Goal: Information Seeking & Learning: Check status

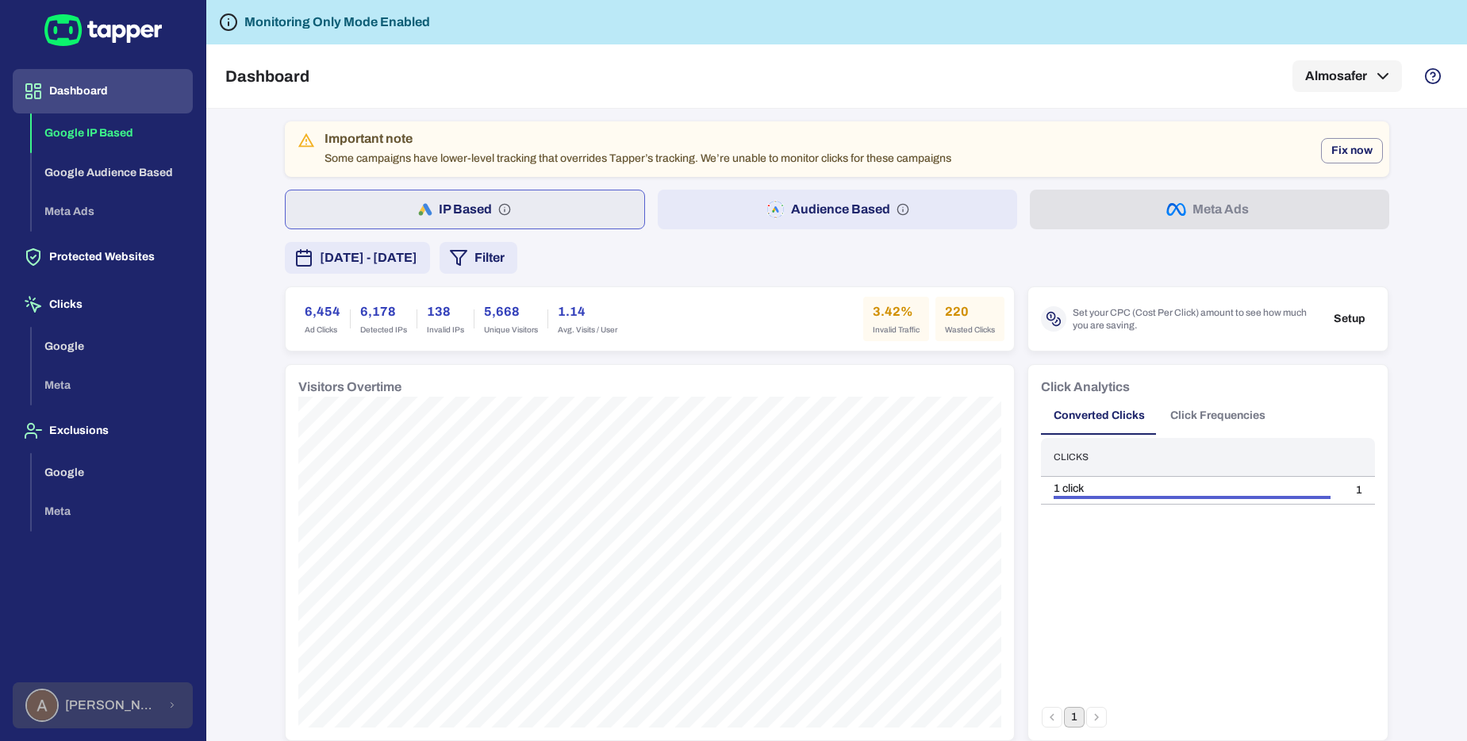
click at [141, 713] on div "[PERSON_NAME]" at bounding box center [91, 705] width 132 height 33
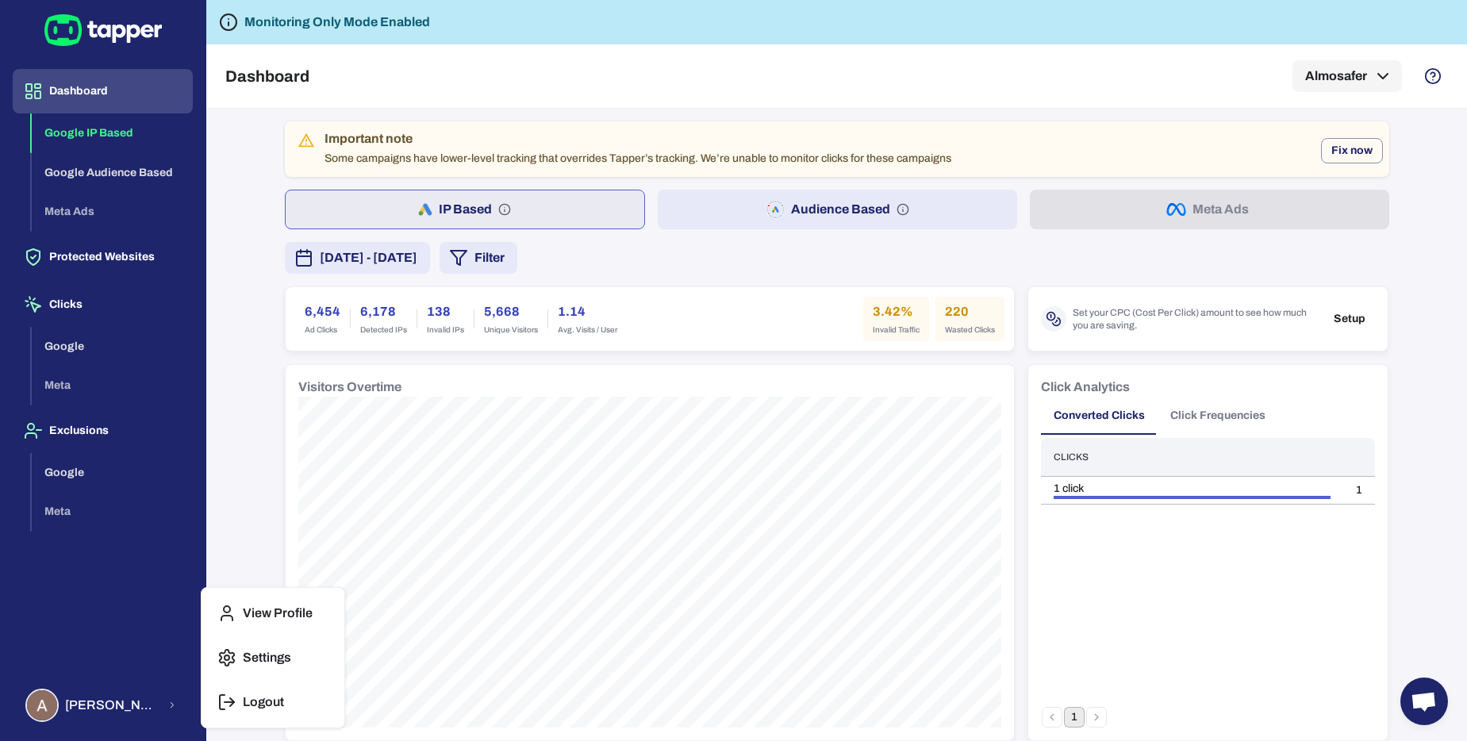
click at [92, 301] on div at bounding box center [733, 370] width 1467 height 741
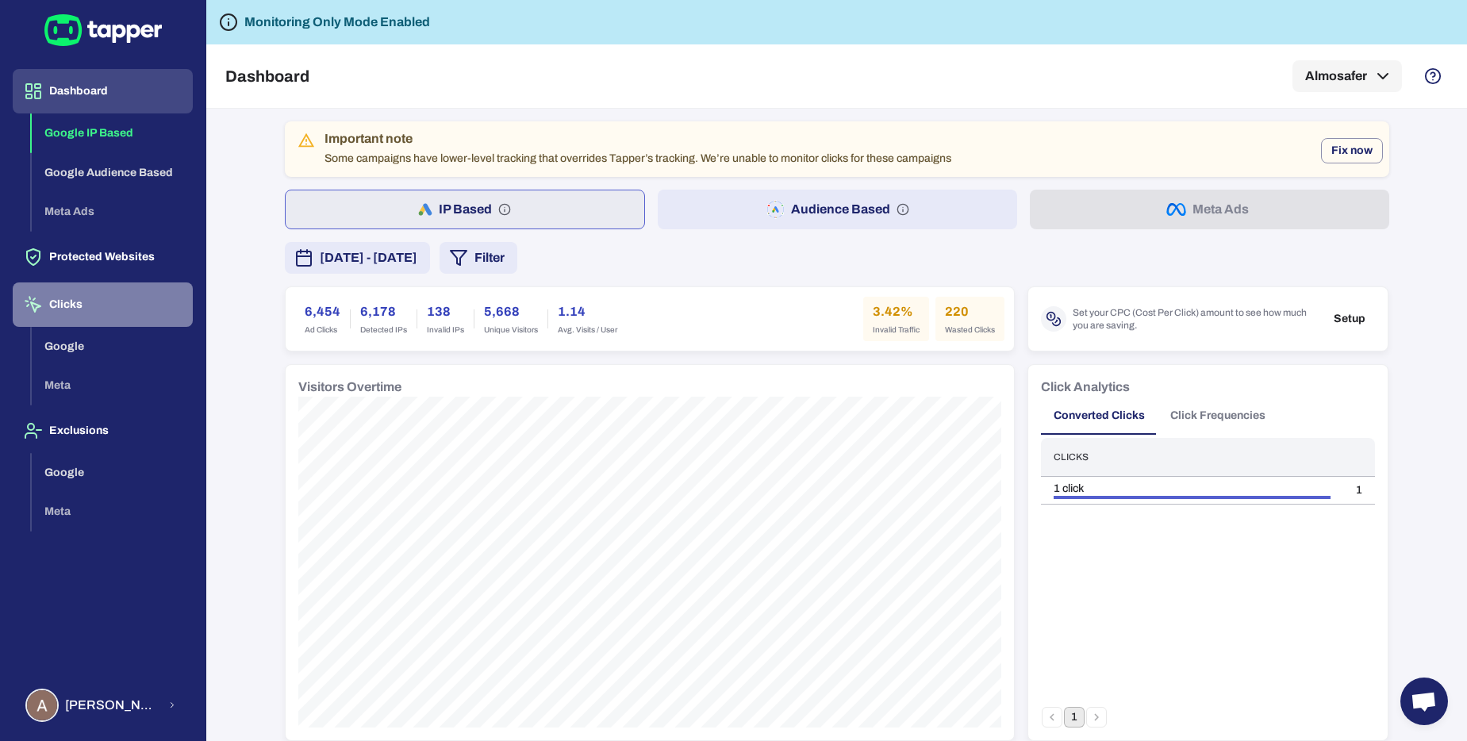
click at [71, 305] on button "Clicks" at bounding box center [103, 304] width 180 height 44
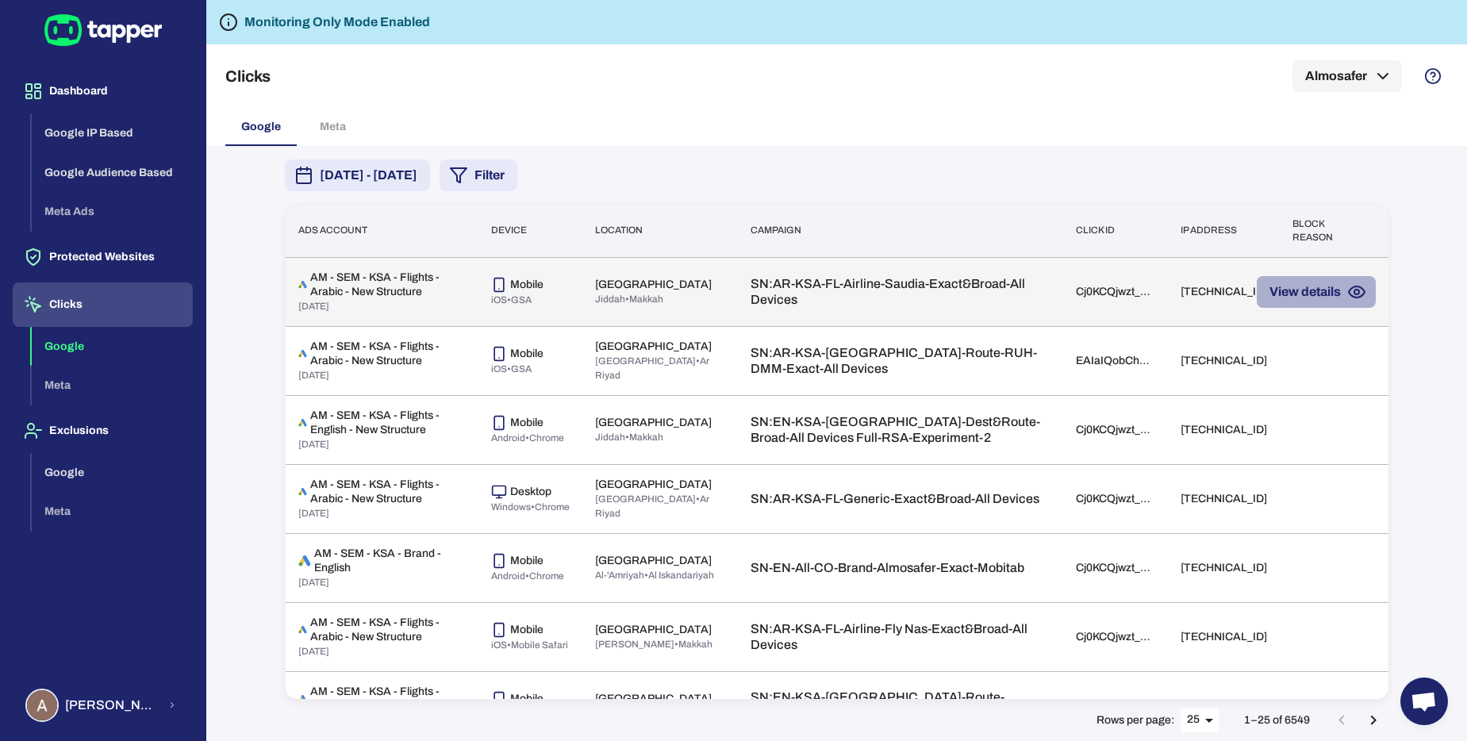
click at [1347, 297] on icon "button" at bounding box center [1356, 291] width 19 height 19
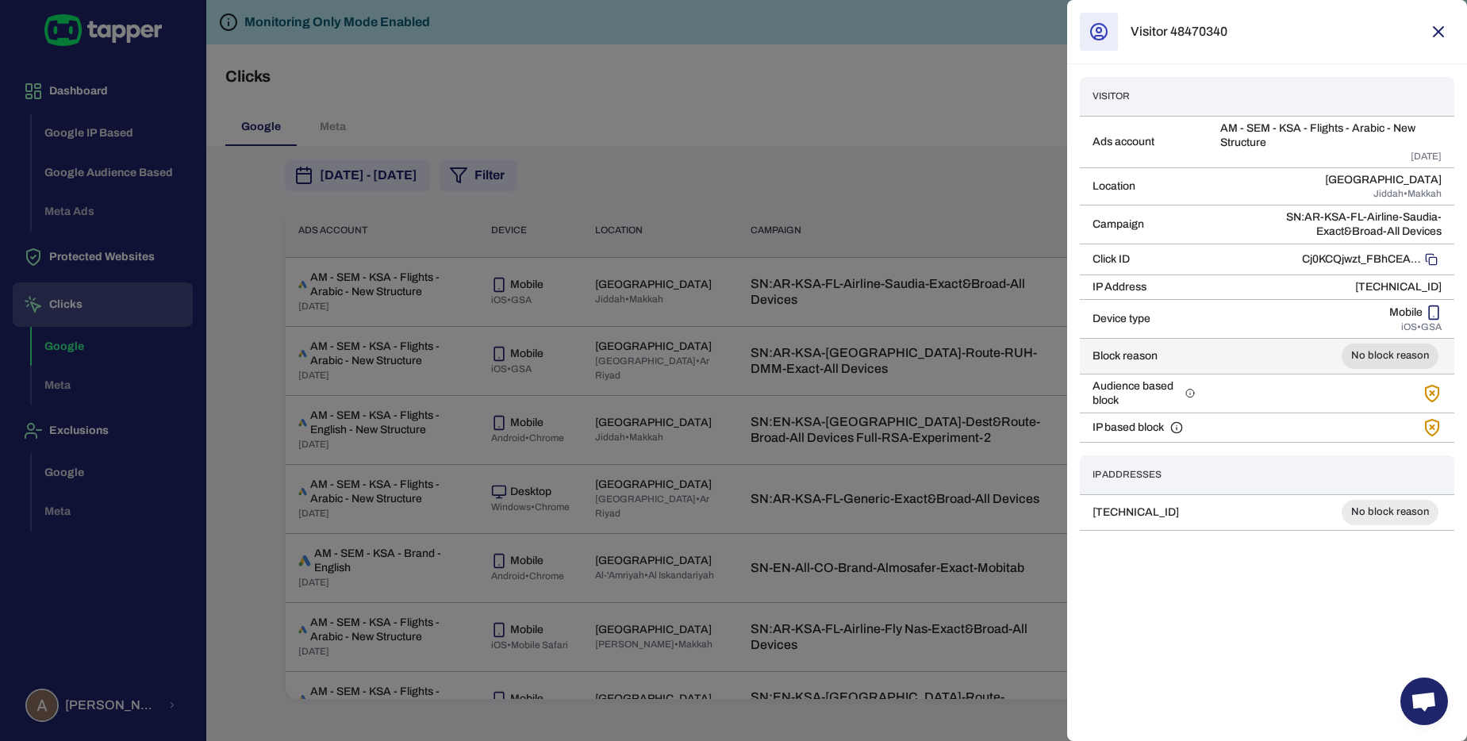
click at [1400, 351] on span "No block reason" at bounding box center [1389, 355] width 97 height 13
drag, startPoint x: 1301, startPoint y: 521, endPoint x: 1182, endPoint y: 517, distance: 119.1
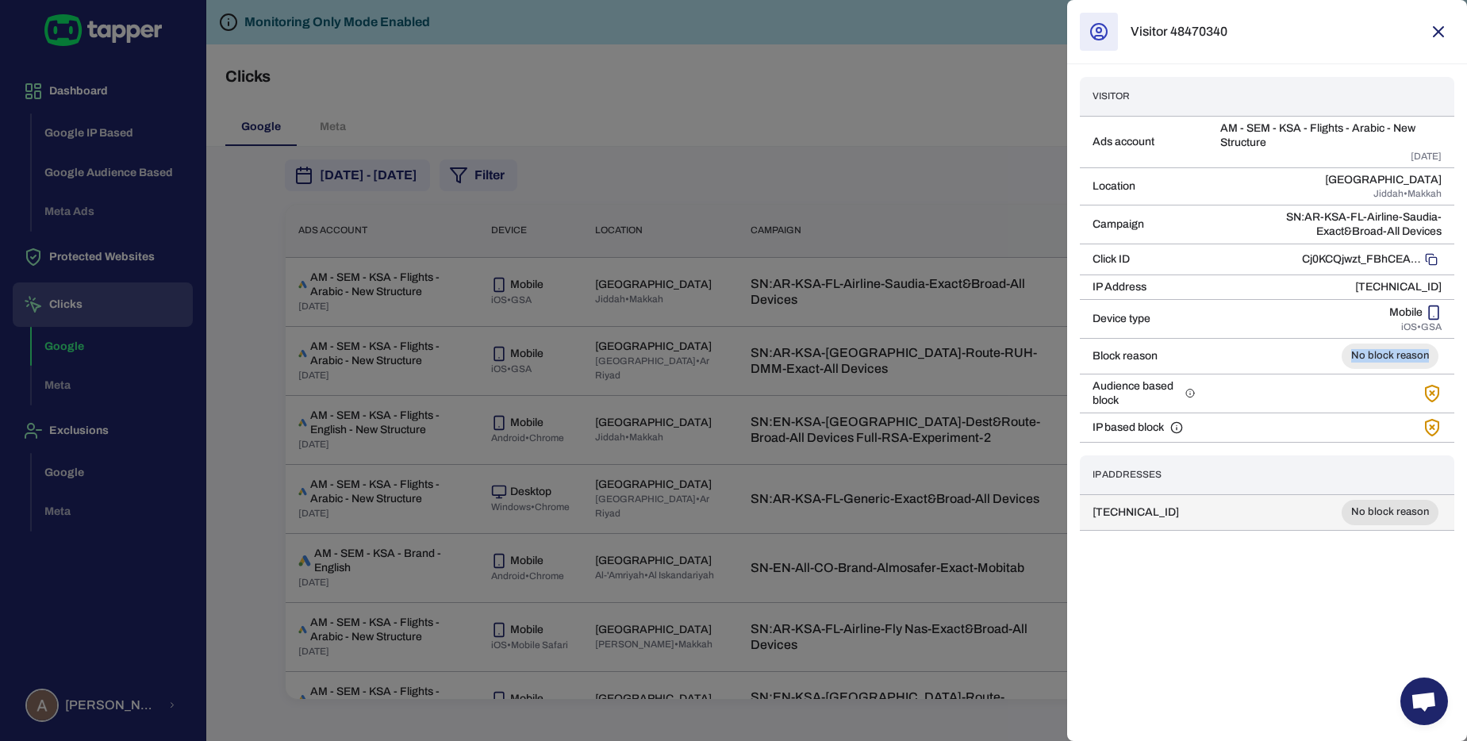
click at [1182, 517] on td "[TECHNICAL_ID]" at bounding box center [1168, 512] width 177 height 36
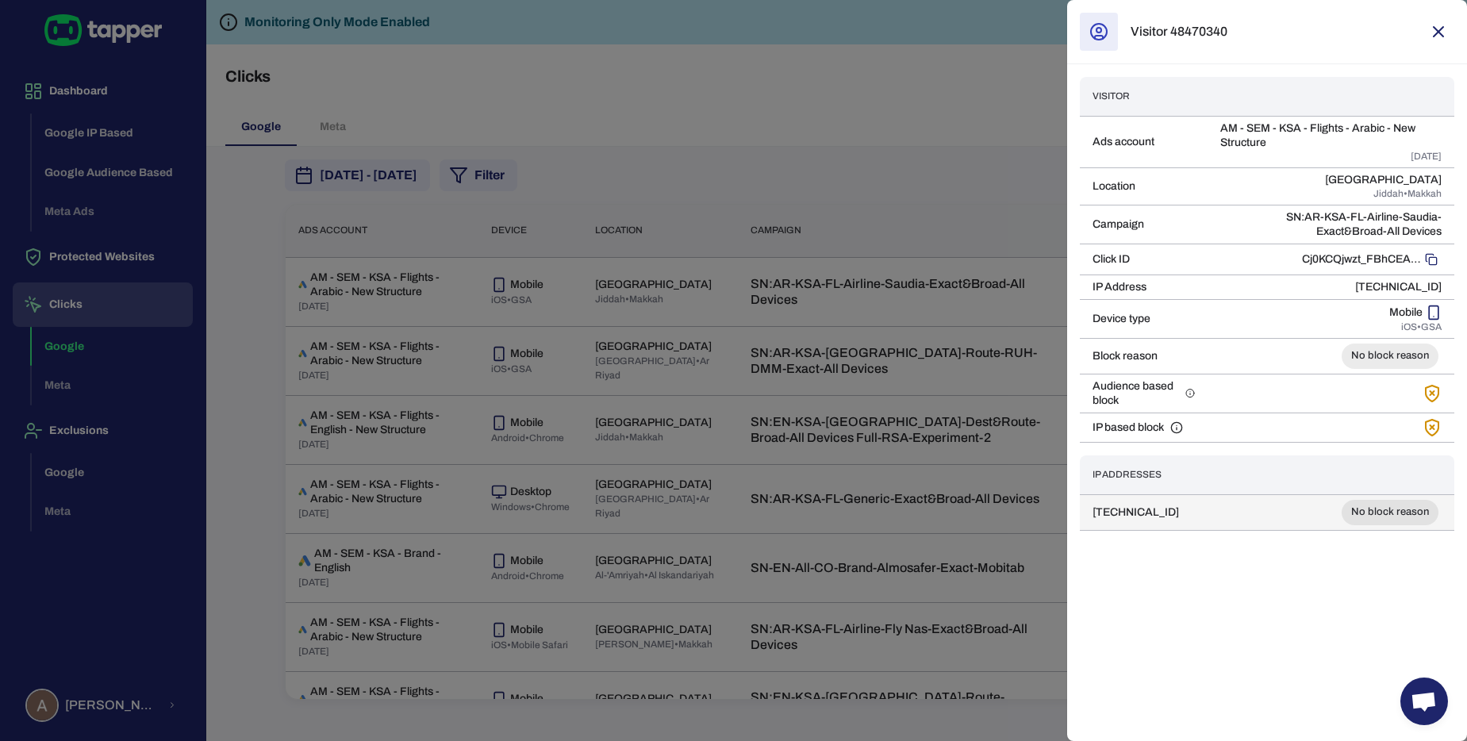
click at [1182, 517] on td "[TECHNICAL_ID]" at bounding box center [1168, 512] width 177 height 36
